Goal: Task Accomplishment & Management: Manage account settings

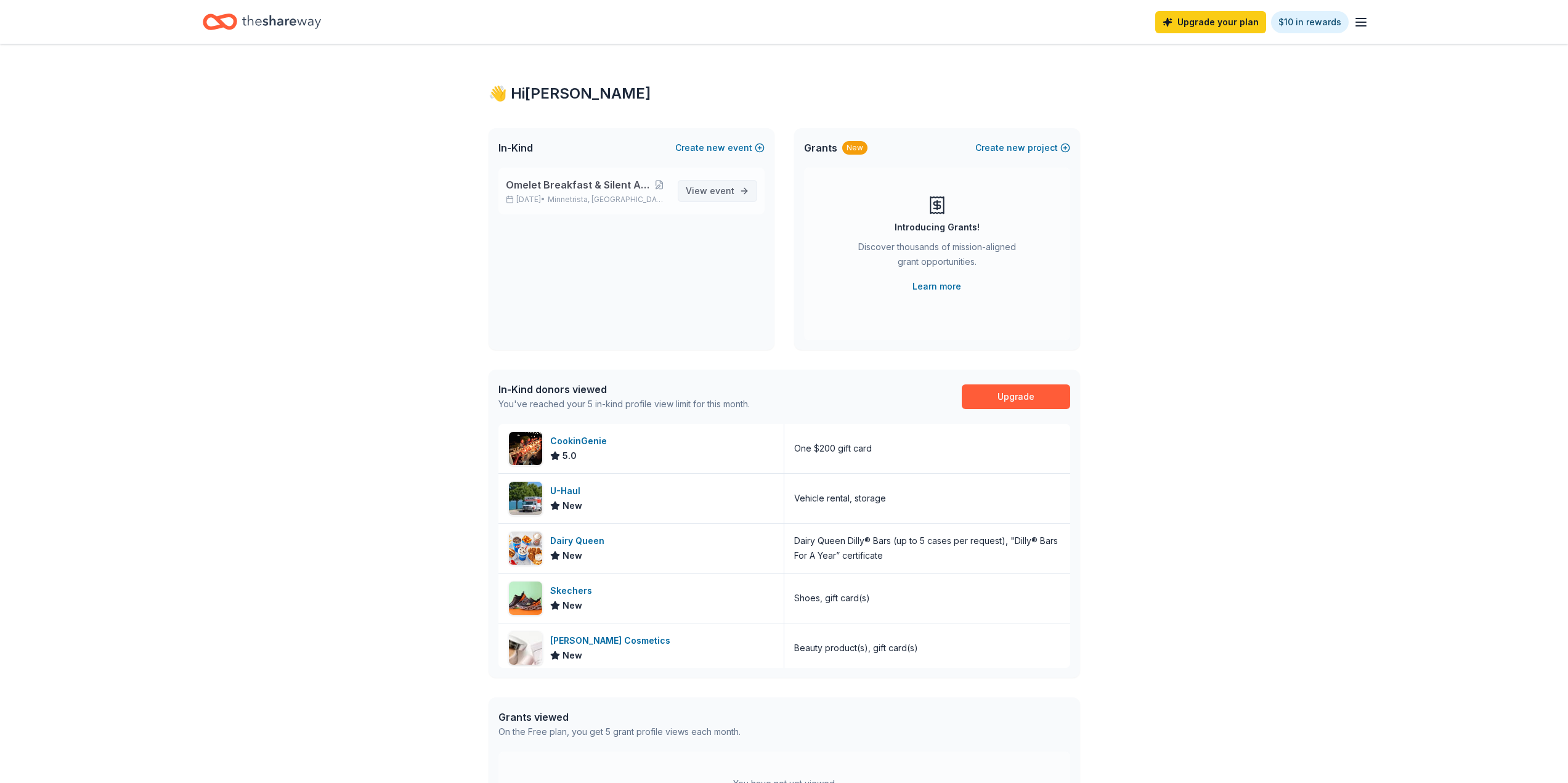
click at [741, 185] on link "View event" at bounding box center [717, 191] width 79 height 22
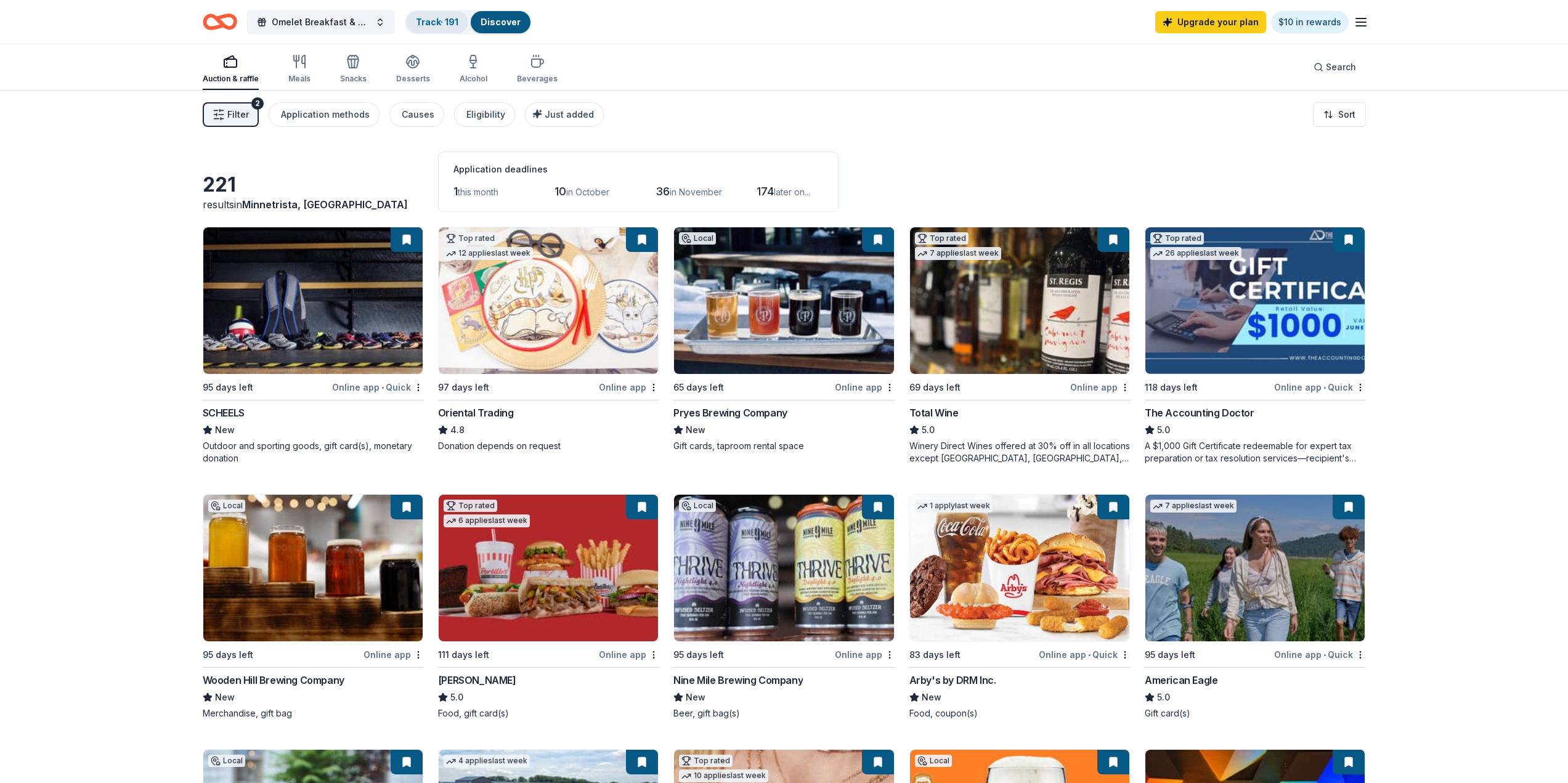
click at [446, 24] on link "Track · 191" at bounding box center [437, 22] width 43 height 10
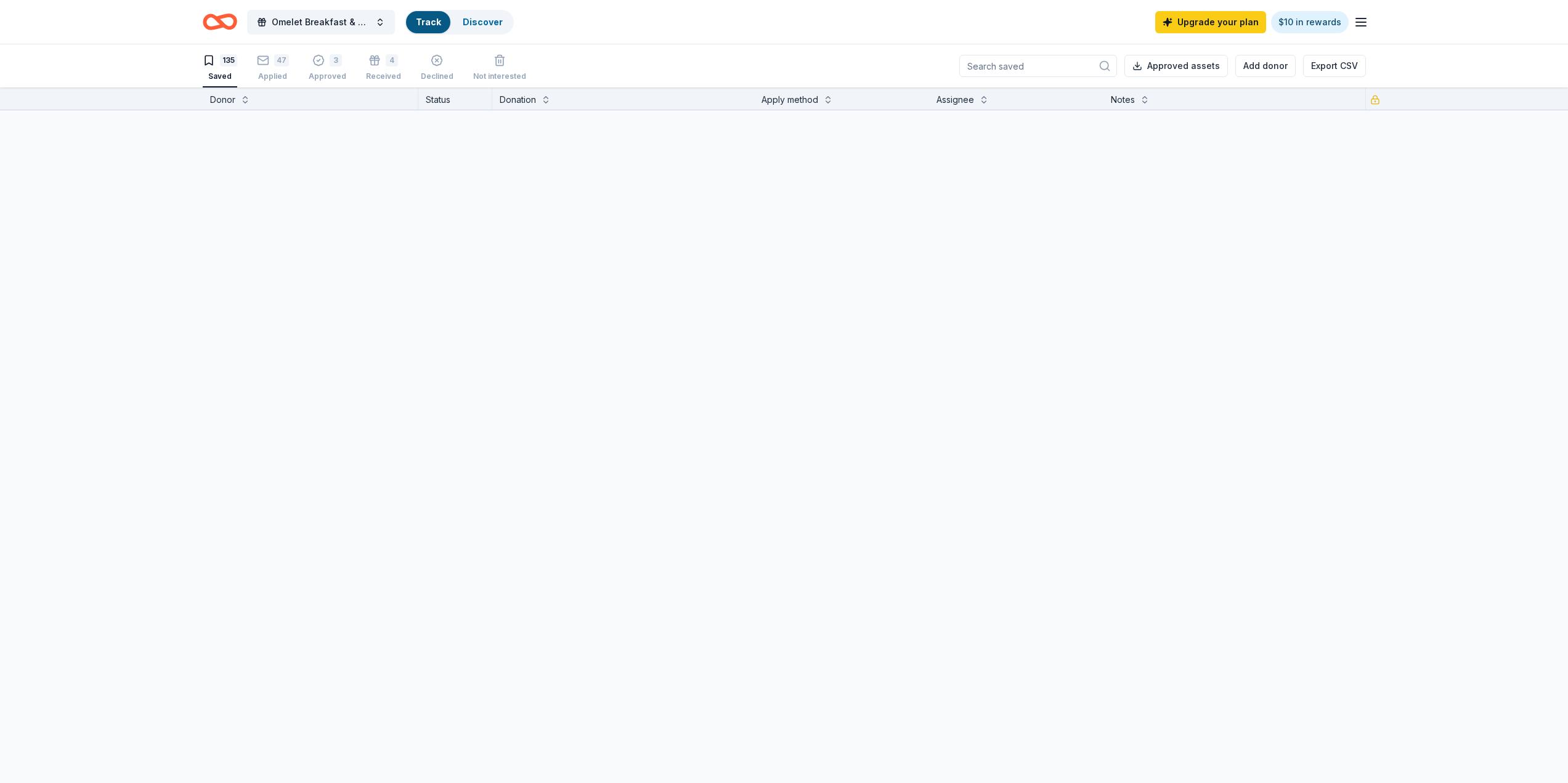
scroll to position [1, 0]
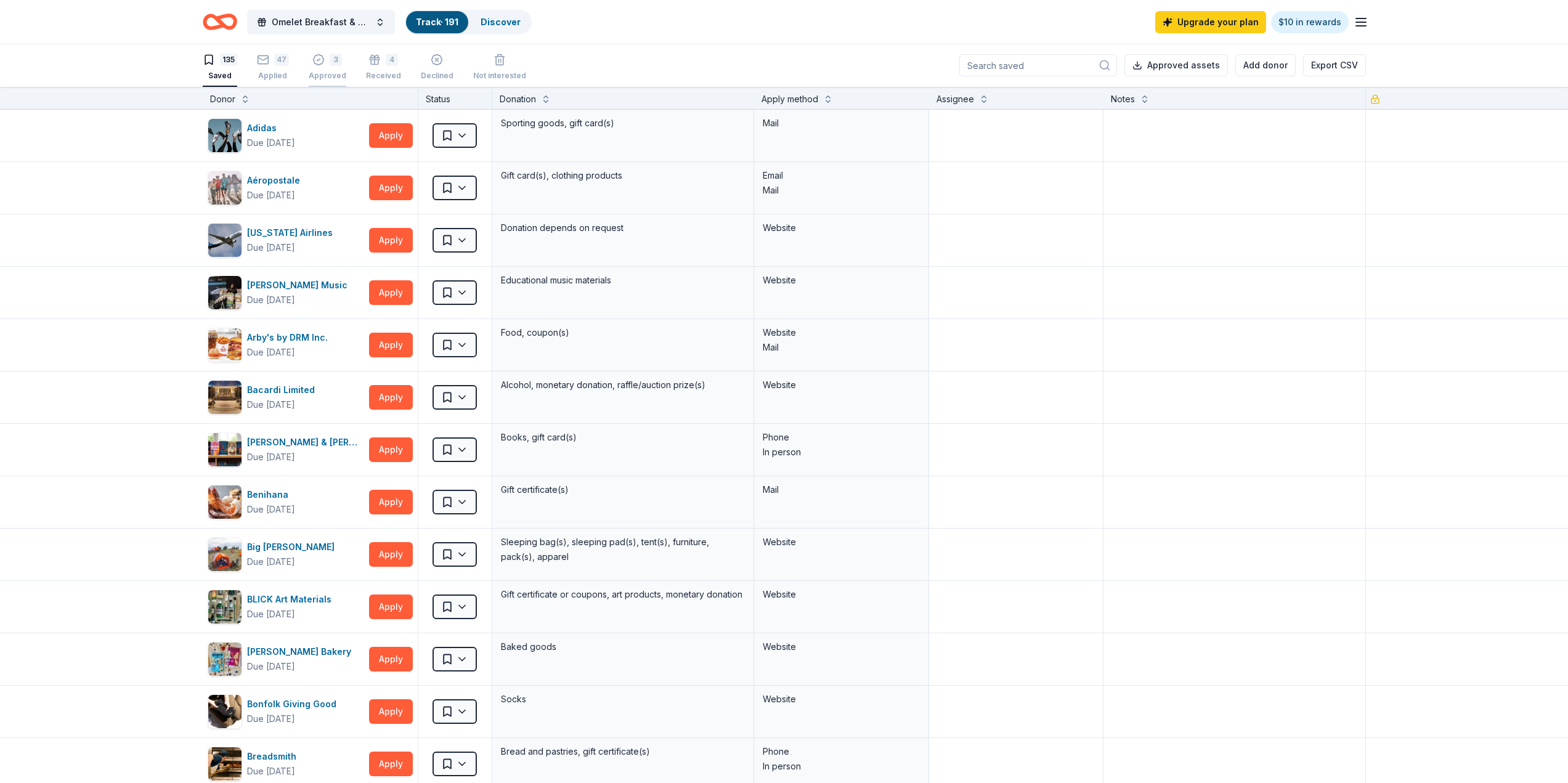
click at [317, 67] on div "3 Approved" at bounding box center [327, 67] width 38 height 27
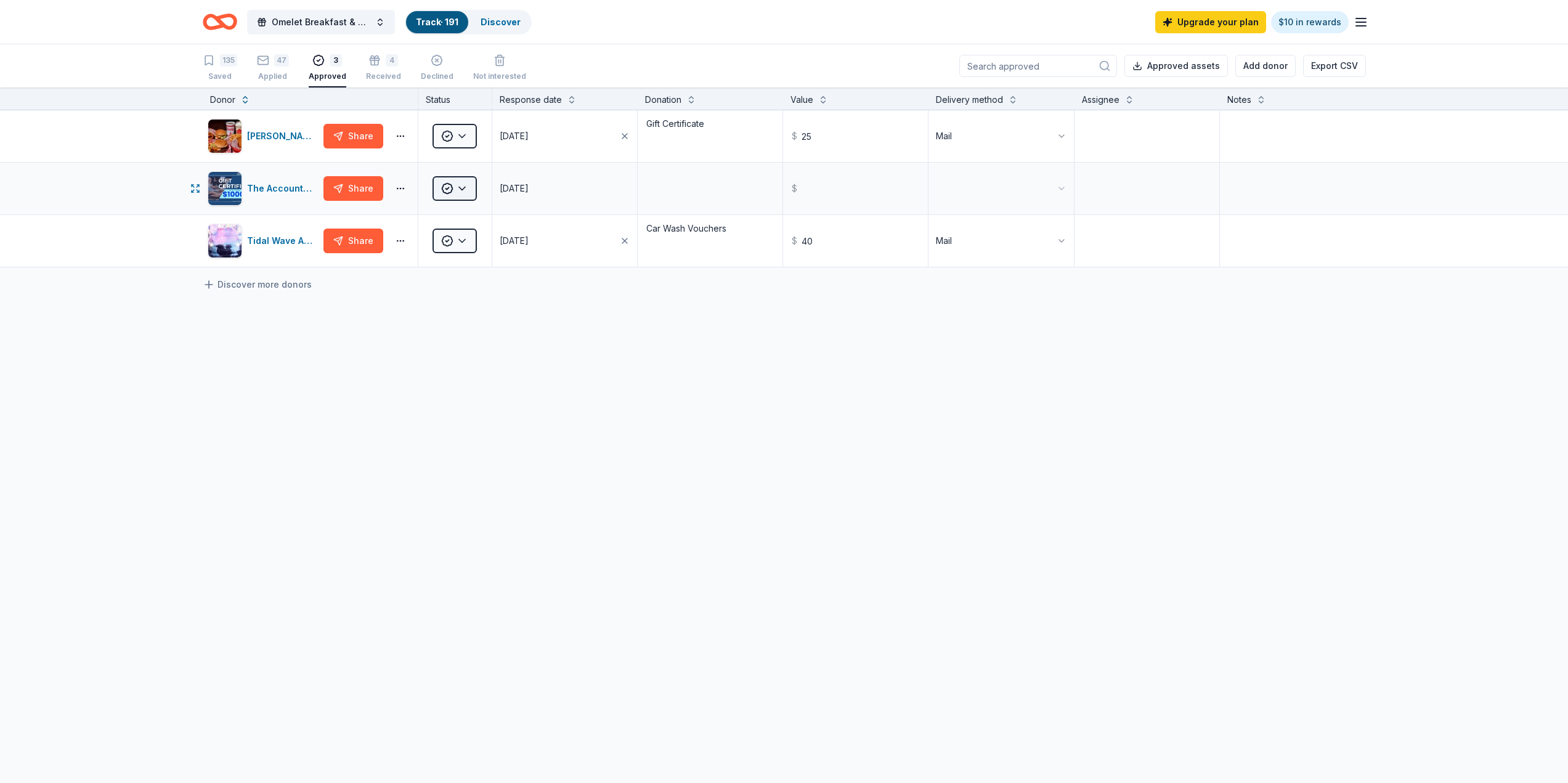
click at [469, 190] on html "Omelet Breakfast & Silent Auction Fundraiser Track · 191 Discover Upgrade your …" at bounding box center [784, 392] width 1568 height 783
click at [475, 243] on div "Received" at bounding box center [477, 245] width 84 height 22
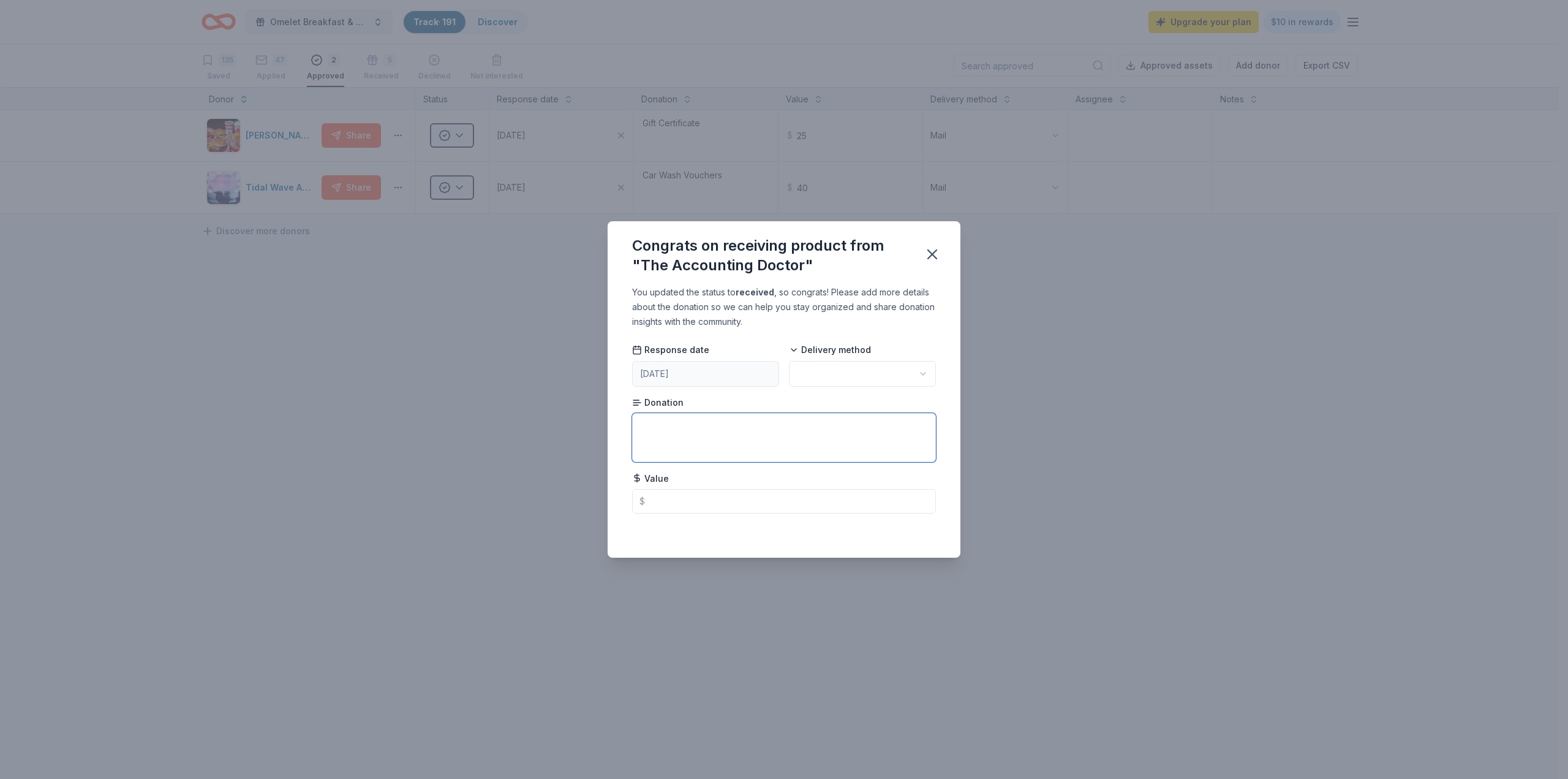
click at [768, 431] on textarea at bounding box center [784, 437] width 304 height 49
click at [845, 374] on html "Omelet Breakfast & Silent Auction Fundraiser Track · 191 Discover Upgrade your …" at bounding box center [784, 390] width 1568 height 779
click at [753, 440] on textarea at bounding box center [784, 437] width 304 height 49
type textarea "$1000 towards accounting services"
click at [734, 510] on input "text" at bounding box center [784, 501] width 304 height 25
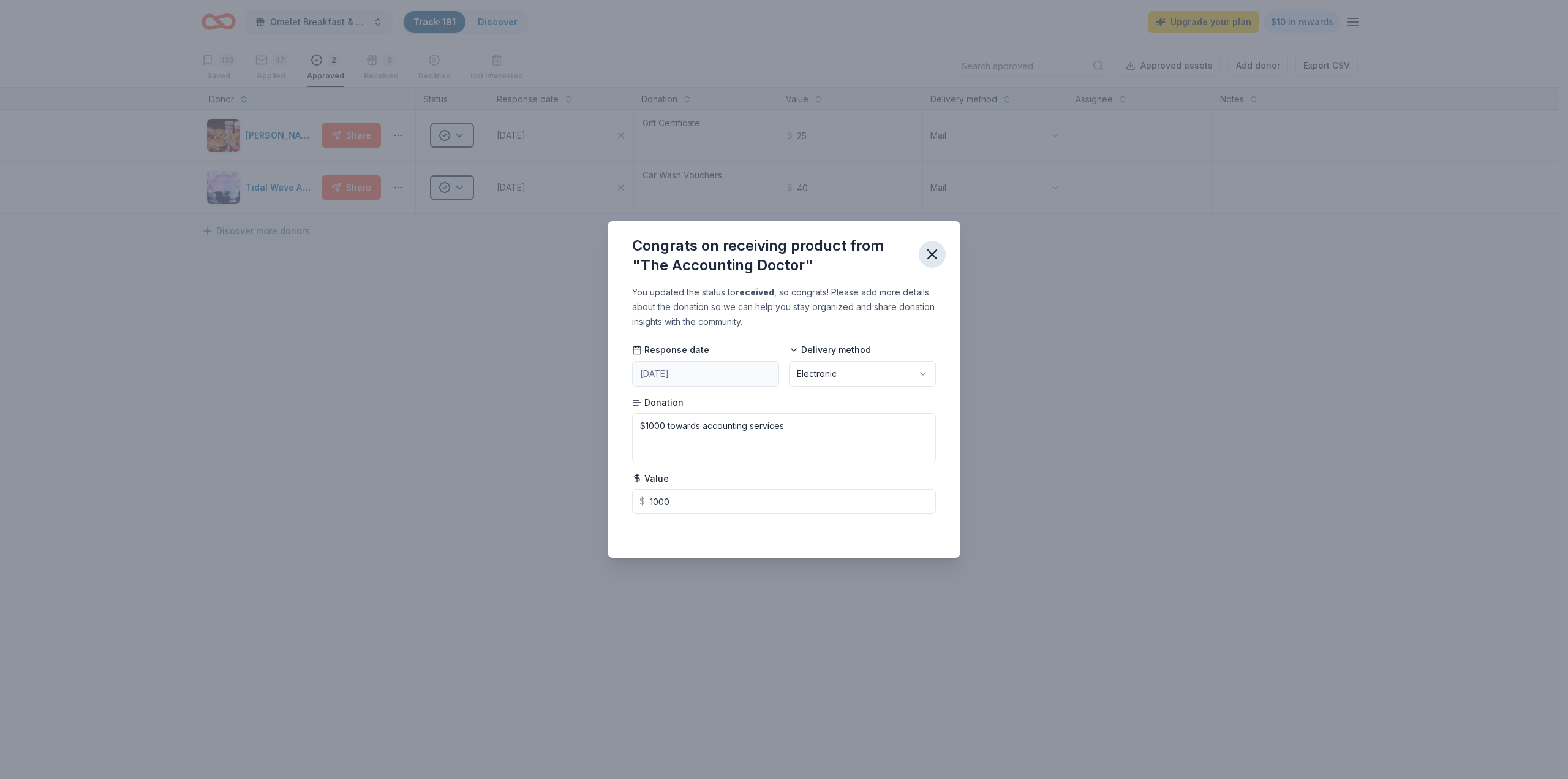
type input "1000.00"
click at [934, 252] on icon "button" at bounding box center [932, 254] width 17 height 17
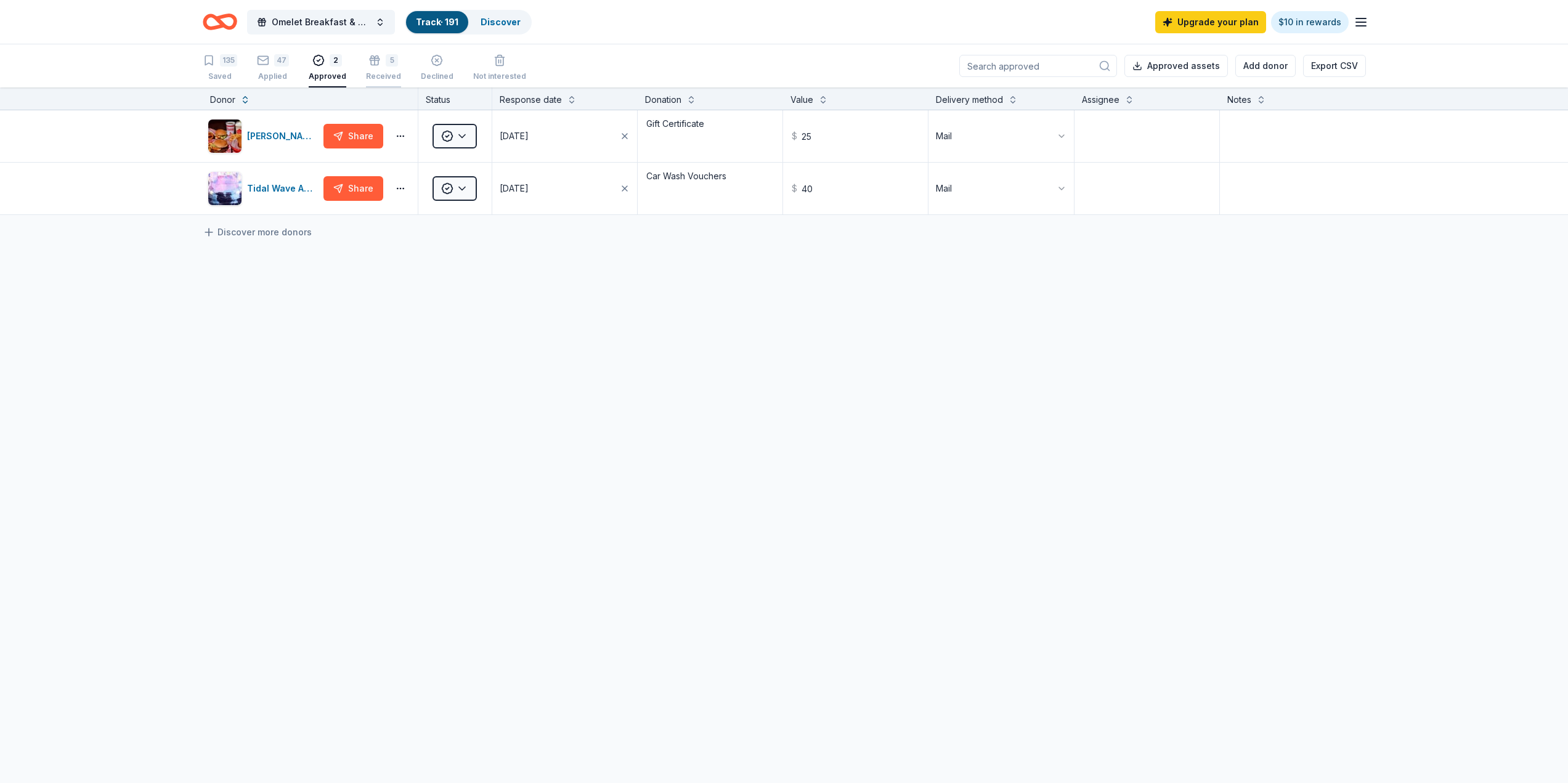
click at [373, 66] on div "5 Received" at bounding box center [383, 62] width 35 height 27
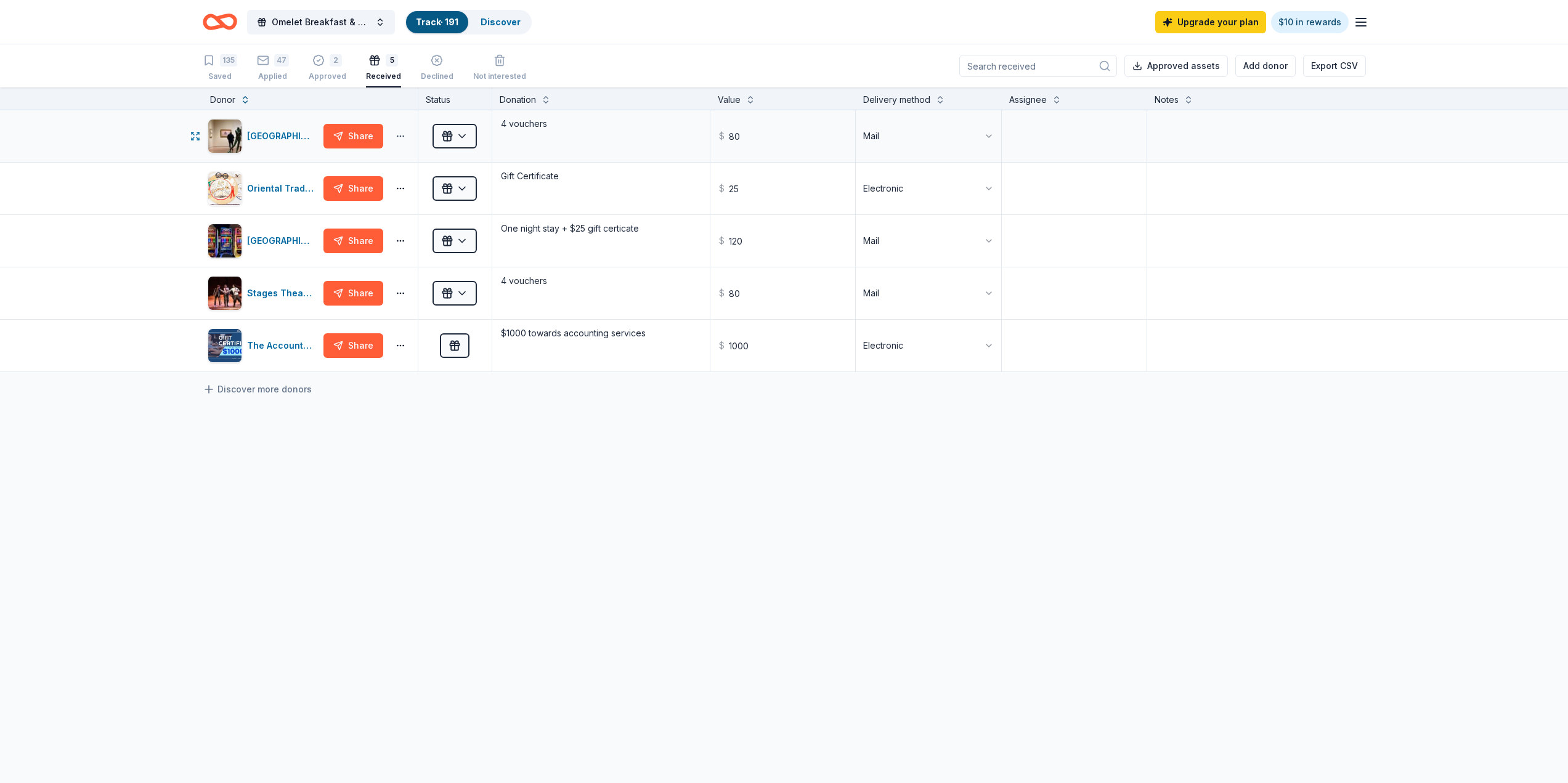
click at [404, 137] on button "button" at bounding box center [400, 135] width 25 height 10
click at [386, 156] on div "Review donor" at bounding box center [355, 162] width 103 height 22
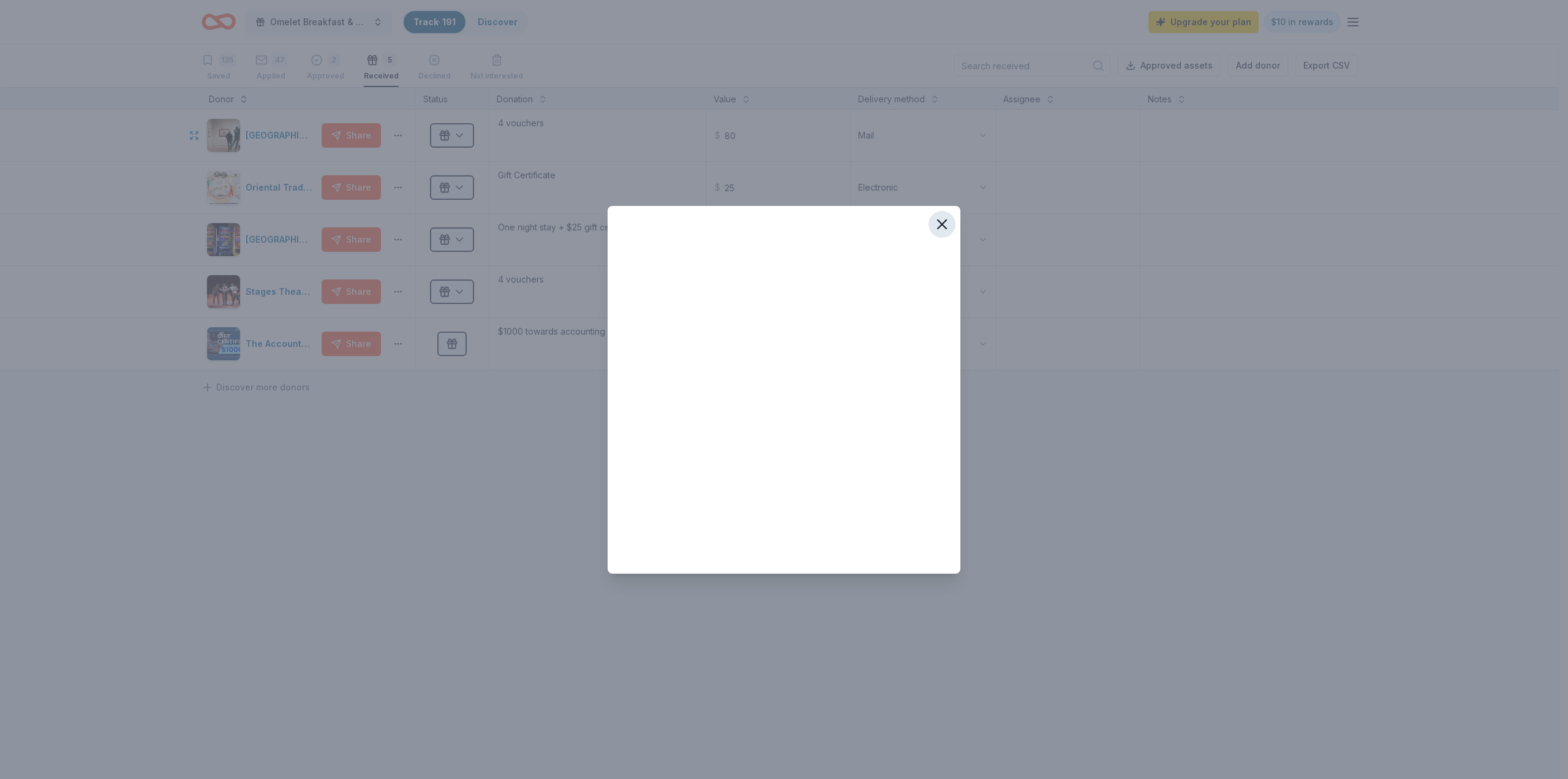
click at [943, 227] on icon "button" at bounding box center [942, 224] width 17 height 17
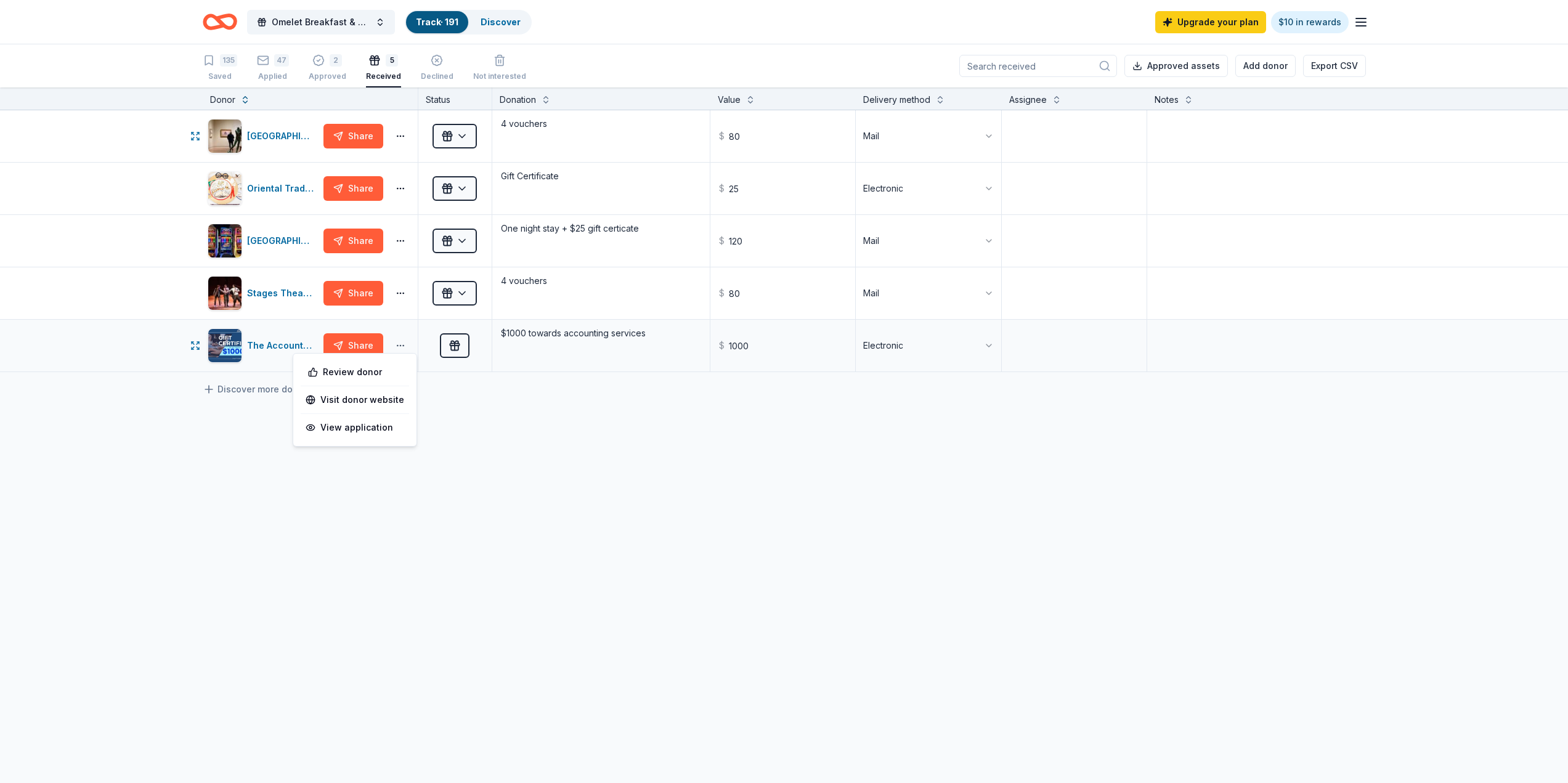
click at [403, 346] on button "button" at bounding box center [400, 345] width 25 height 10
click at [389, 371] on div "Review donor" at bounding box center [355, 372] width 103 height 22
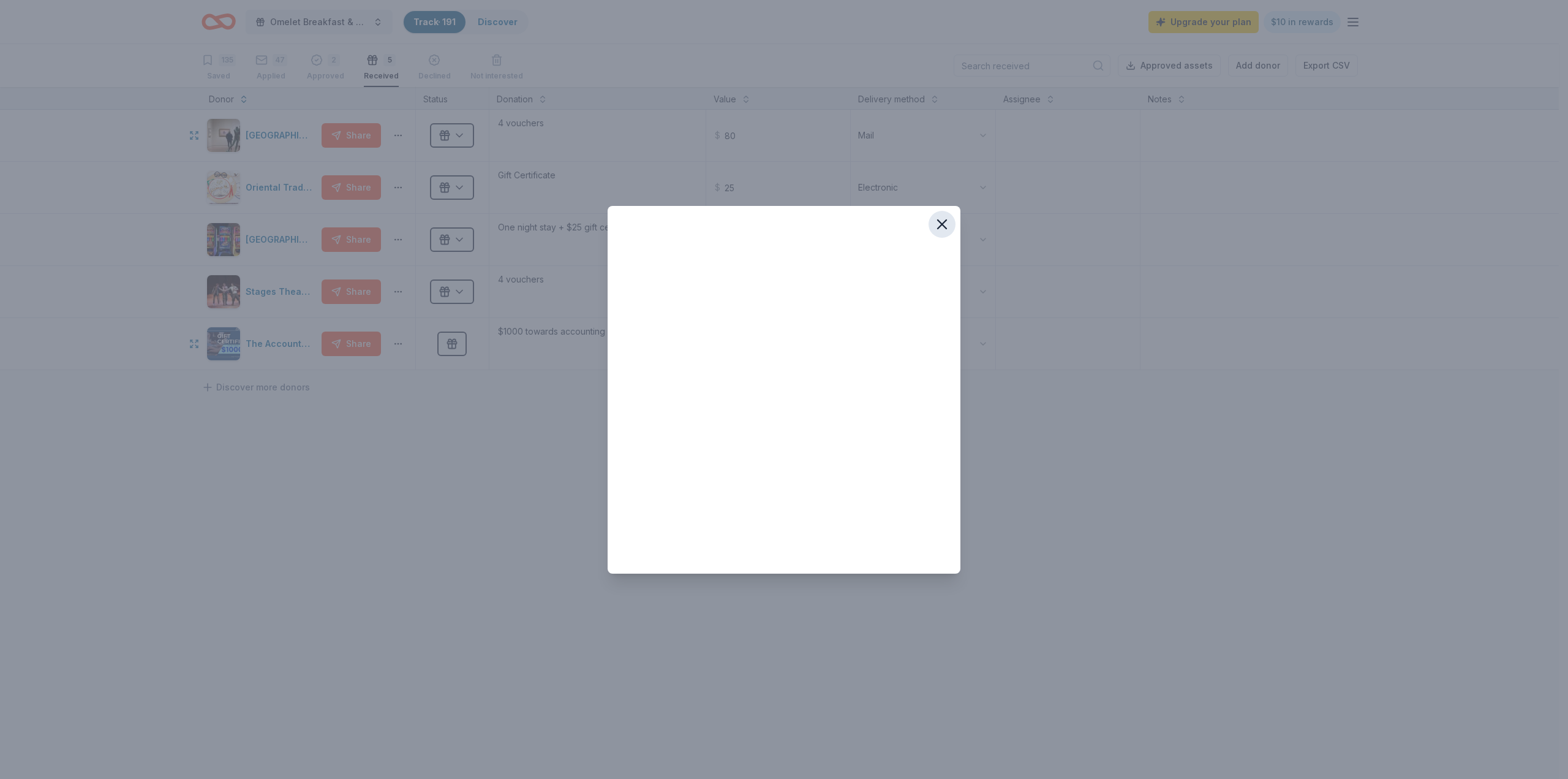
click at [938, 227] on icon "button" at bounding box center [942, 224] width 17 height 17
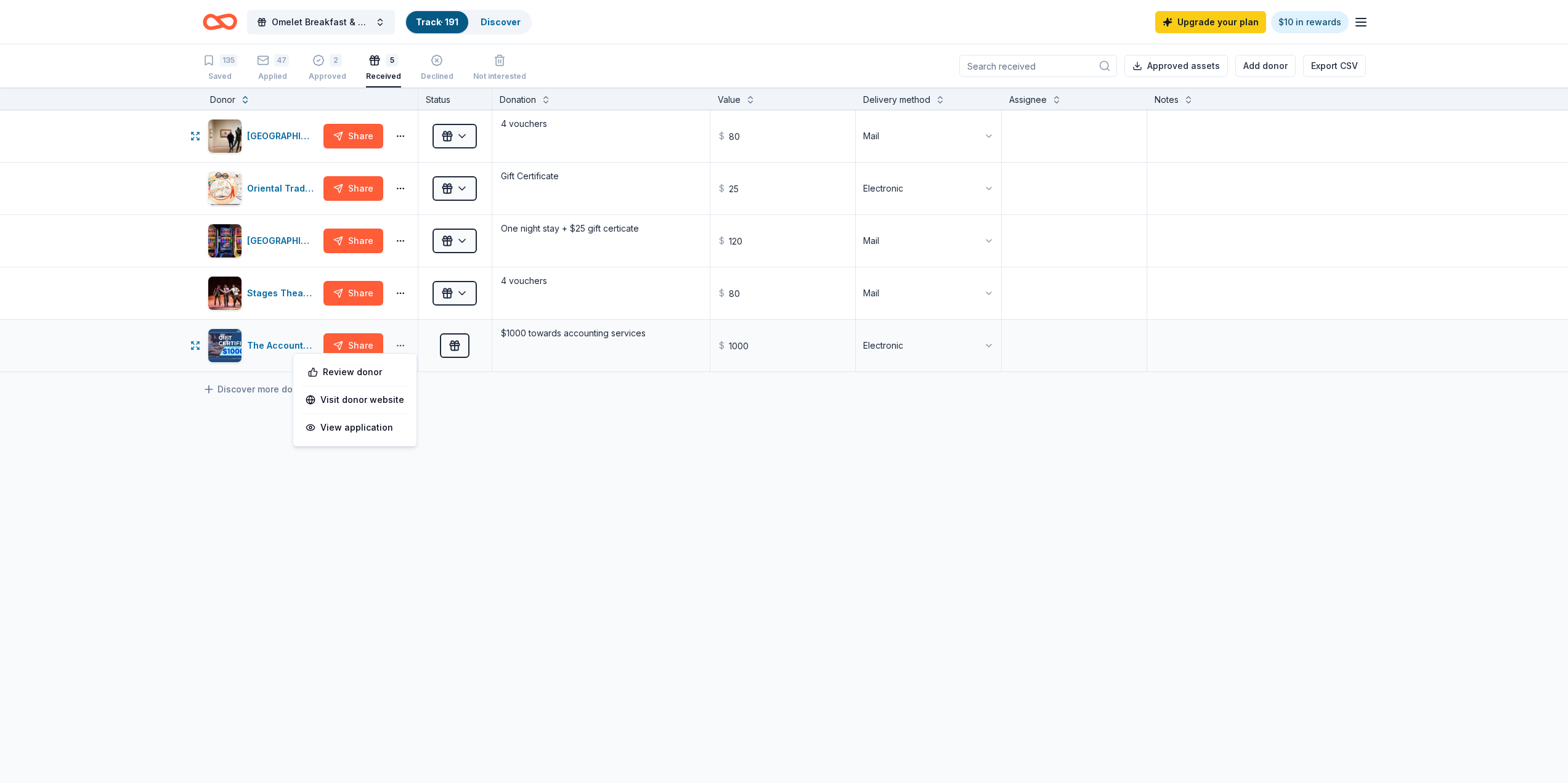
click at [400, 347] on button "button" at bounding box center [400, 345] width 25 height 10
click at [381, 372] on div "Review donor" at bounding box center [355, 372] width 103 height 22
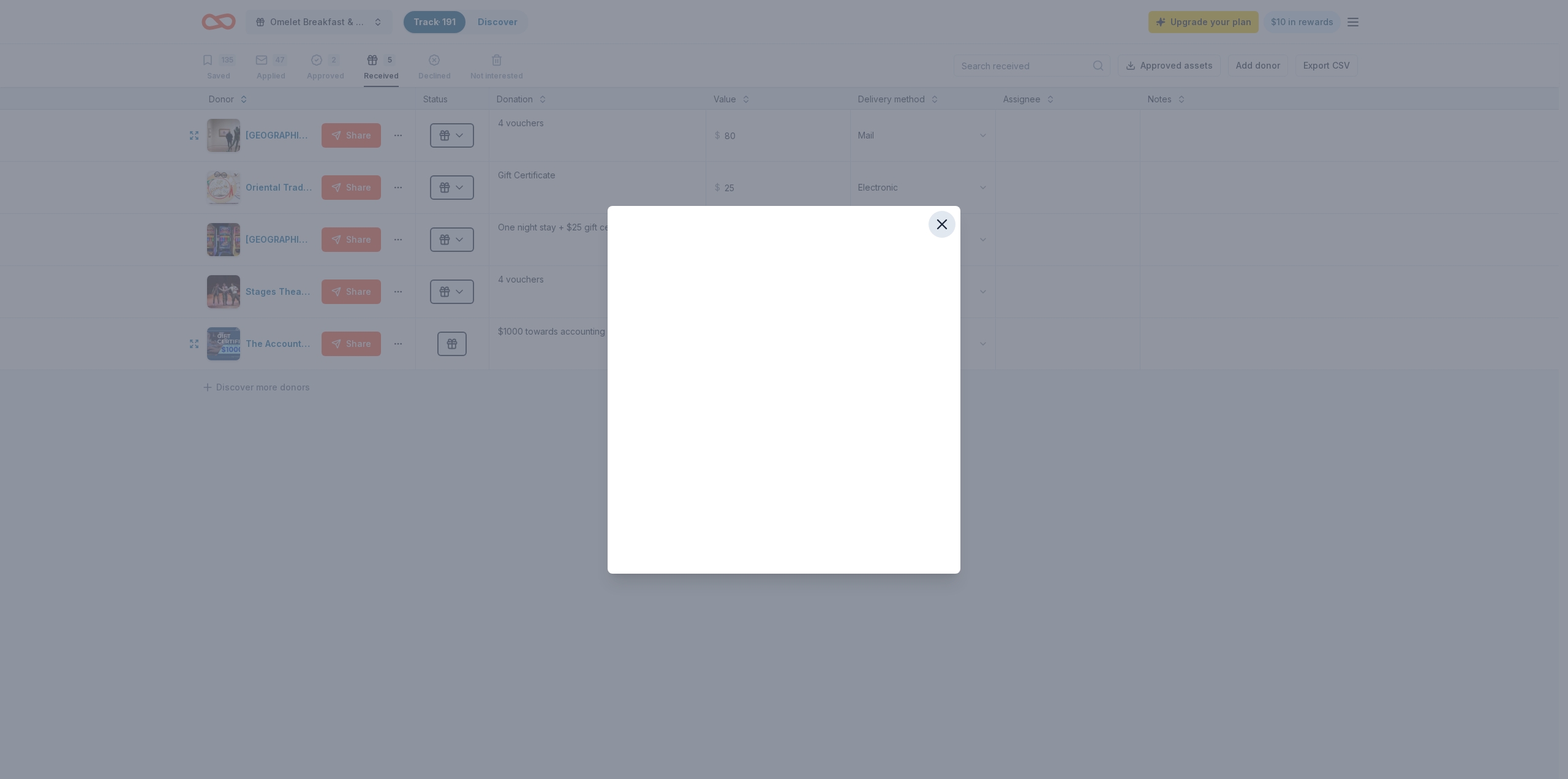
click at [941, 231] on icon "button" at bounding box center [942, 224] width 17 height 17
